Goal: Transaction & Acquisition: Purchase product/service

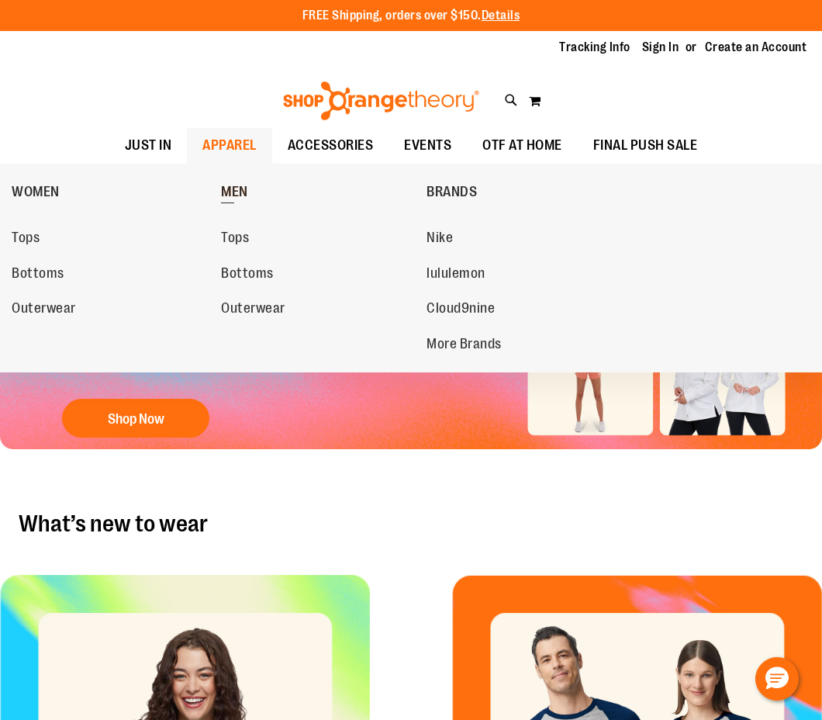
click at [238, 188] on span "MEN" at bounding box center [234, 193] width 27 height 19
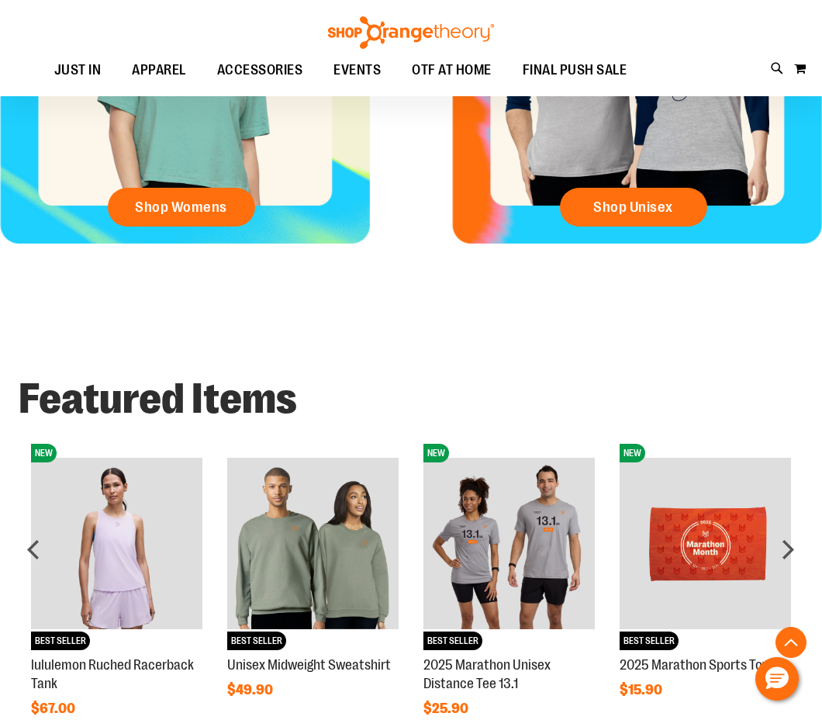
scroll to position [954, 0]
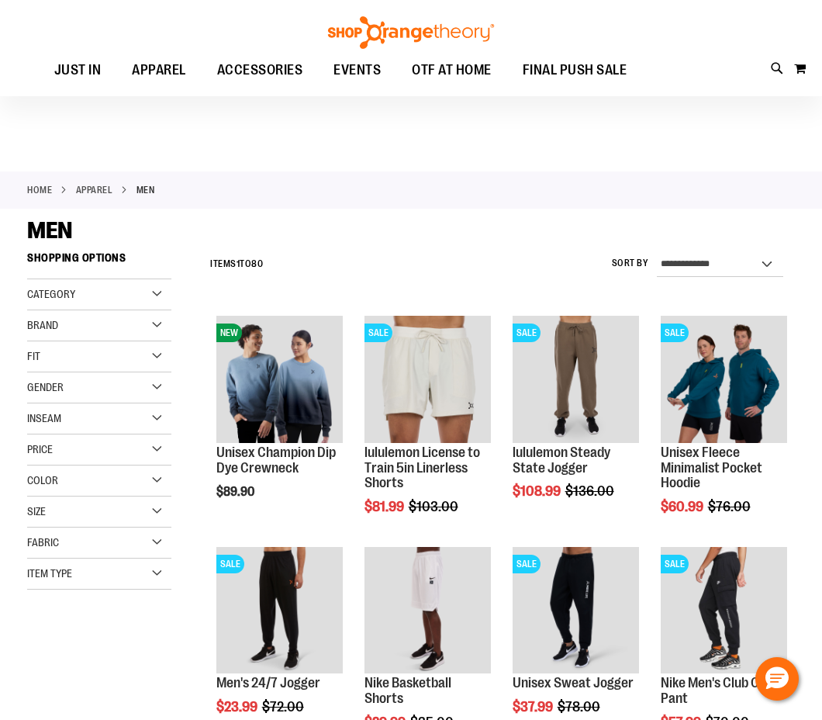
scroll to position [23, 0]
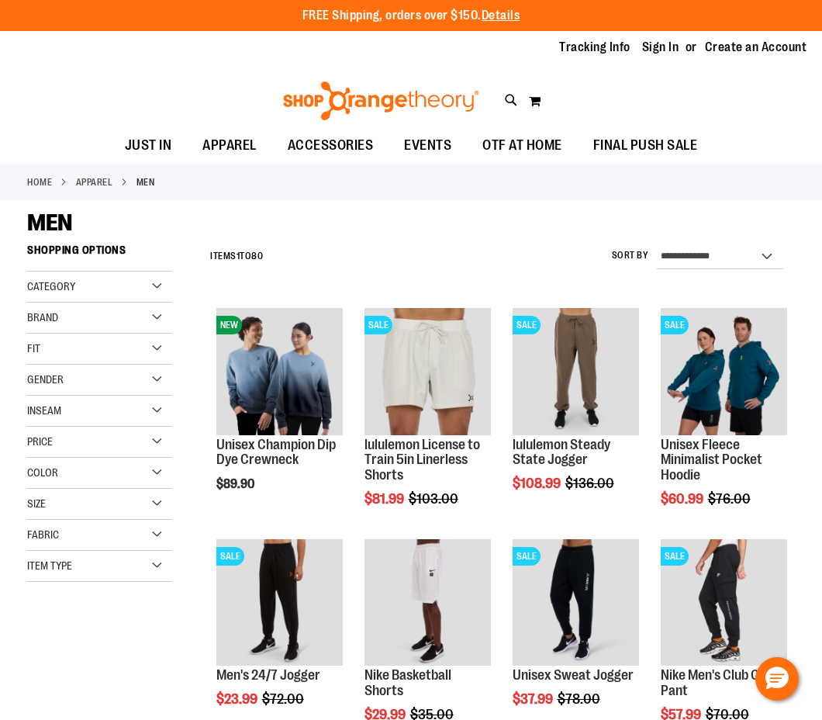
click at [136, 280] on div "Category" at bounding box center [99, 287] width 144 height 31
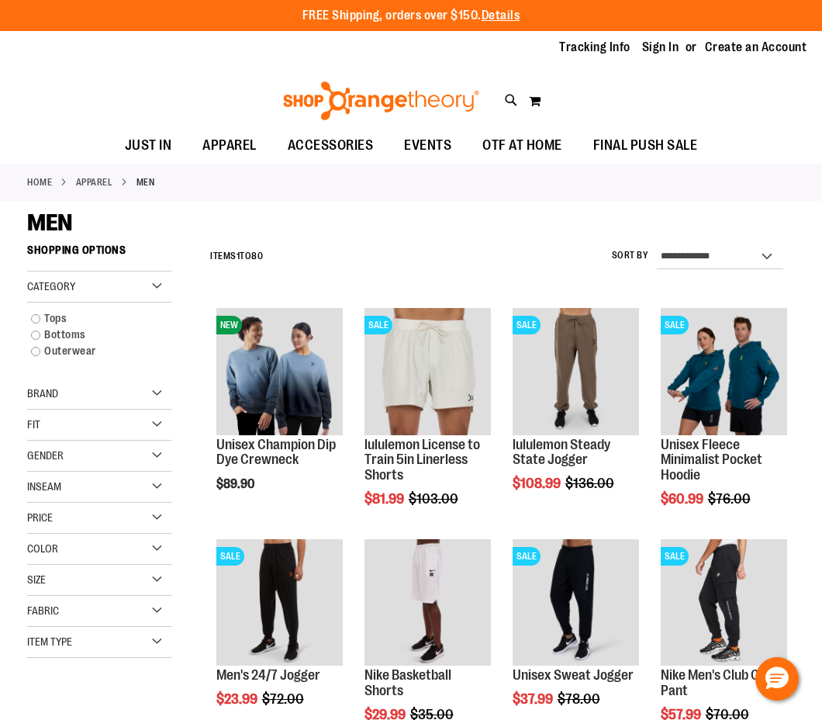
click at [136, 289] on div "Category" at bounding box center [99, 287] width 144 height 31
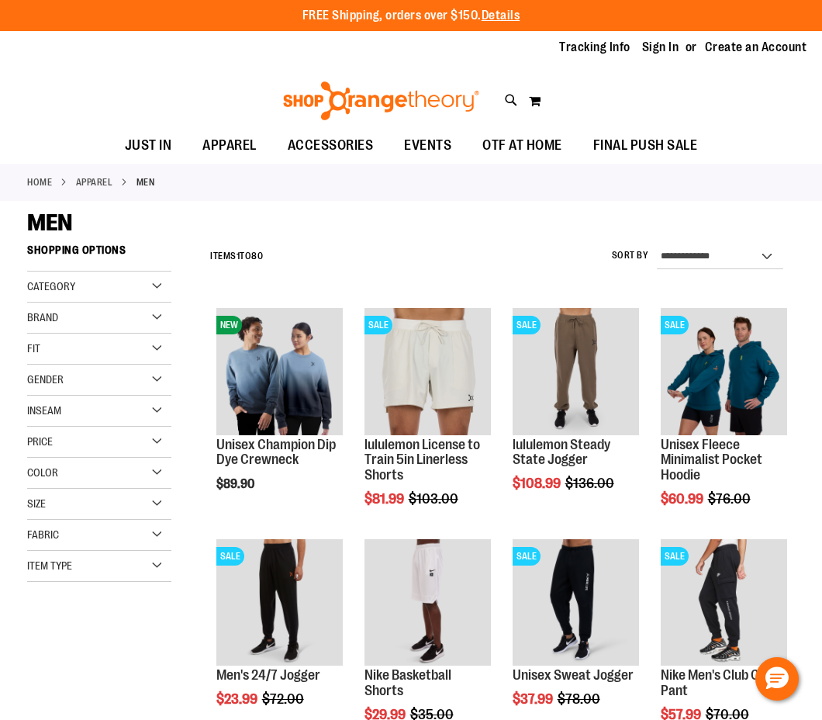
click at [116, 339] on div "Fit" at bounding box center [99, 349] width 144 height 31
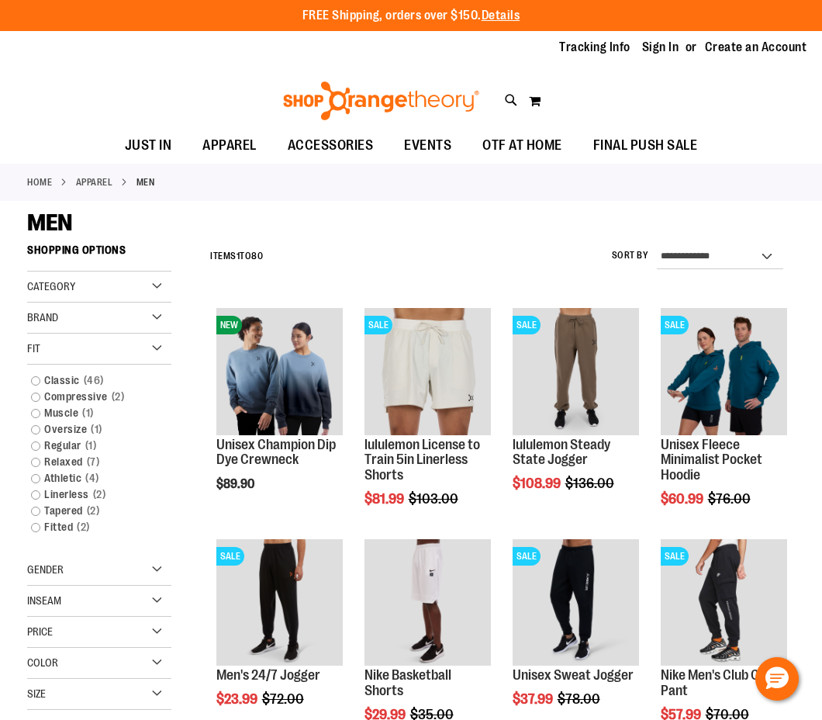
click at [116, 317] on div "Brand" at bounding box center [99, 318] width 144 height 31
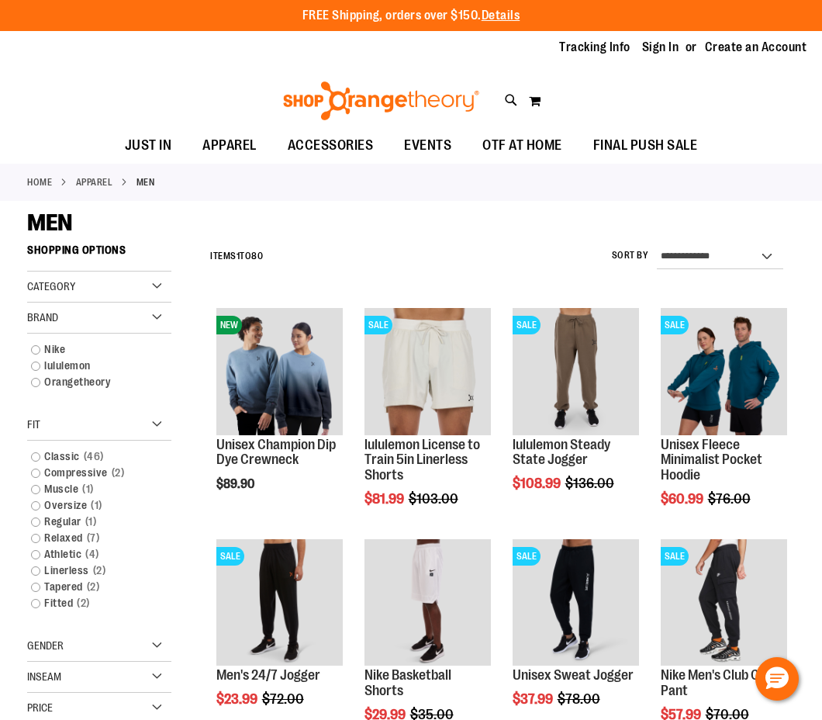
click at [109, 436] on div "Fit" at bounding box center [99, 425] width 144 height 31
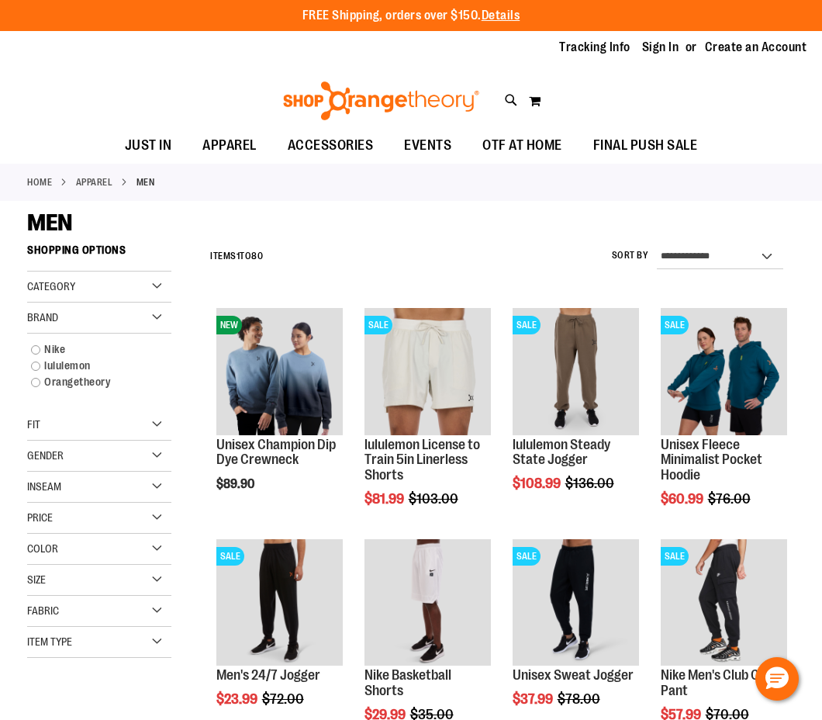
click at [109, 436] on div "Fit" at bounding box center [99, 425] width 144 height 31
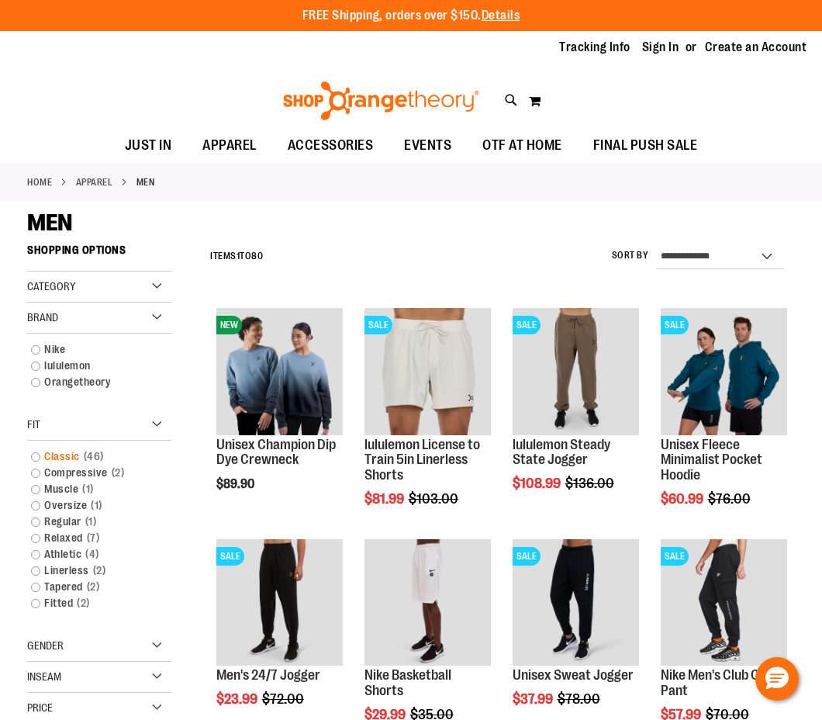
click at [54, 461] on link "Classic 46 items" at bounding box center [92, 456] width 139 height 16
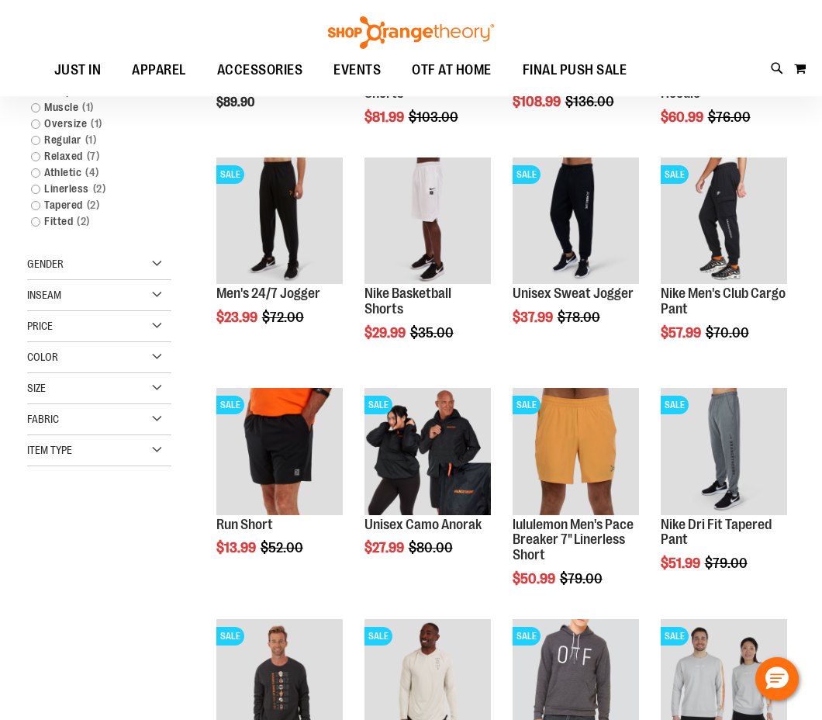
scroll to position [237, 0]
